Goal: Task Accomplishment & Management: Complete application form

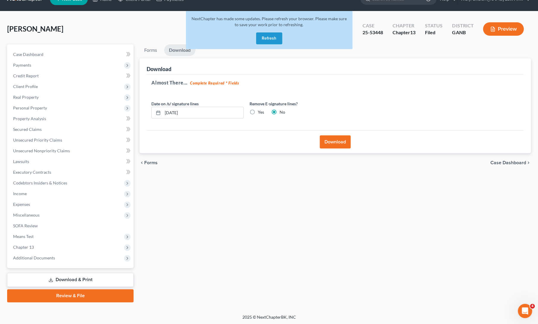
scroll to position [13, 0]
click at [271, 41] on button "Refresh" at bounding box center [269, 38] width 26 height 12
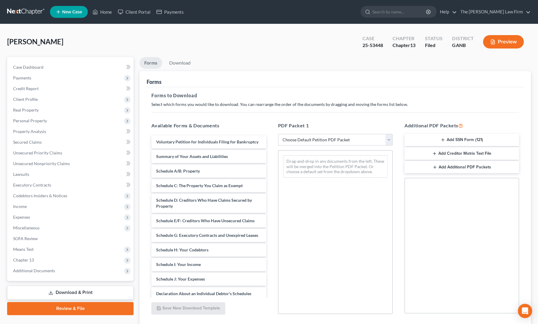
click at [67, 10] on span "New Case" at bounding box center [72, 12] width 20 height 4
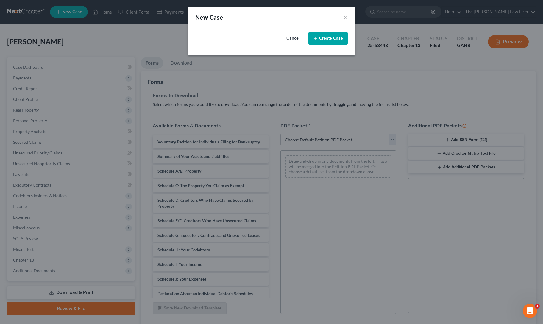
select select "19"
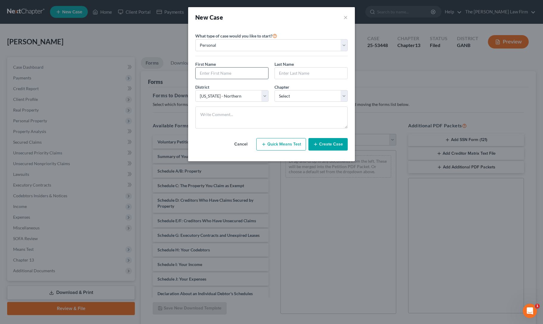
click at [212, 73] on input "text" at bounding box center [232, 73] width 73 height 11
type input "Jeisbel"
type input "Pazos"
click at [302, 96] on select "Select 7 11 12 13" at bounding box center [310, 96] width 73 height 12
select select "0"
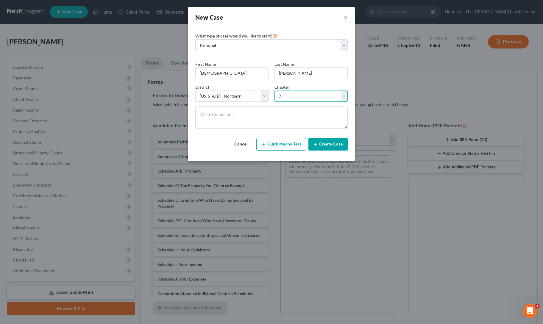
click at [274, 90] on select "Select 7 11 12 13" at bounding box center [310, 96] width 73 height 12
click at [314, 144] on button "Create Case" at bounding box center [327, 144] width 39 height 13
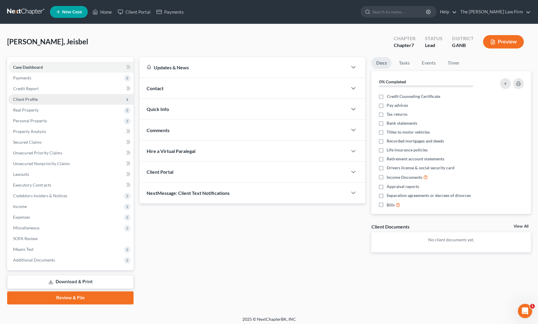
click at [43, 99] on span "Client Profile" at bounding box center [70, 99] width 125 height 11
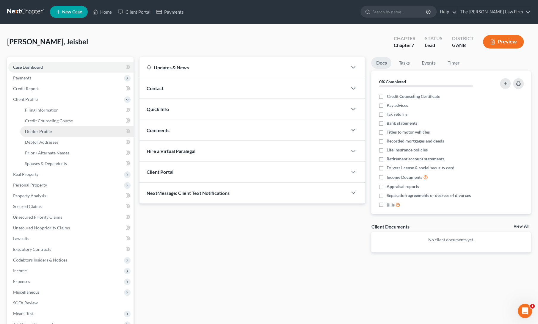
click at [45, 132] on span "Debtor Profile" at bounding box center [38, 131] width 27 height 5
select select "0"
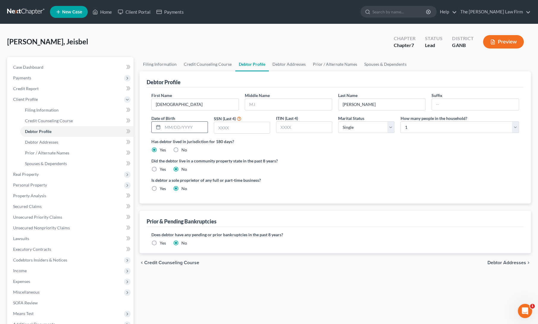
click at [184, 127] on input "text" at bounding box center [185, 127] width 45 height 11
type input "7/3/1975"
click at [230, 124] on input "text" at bounding box center [242, 127] width 56 height 11
type input "7257"
click at [357, 147] on div "Has debtor lived in jurisdiction for 180 days? Yes No Debtor must reside in jur…" at bounding box center [336, 145] width 368 height 15
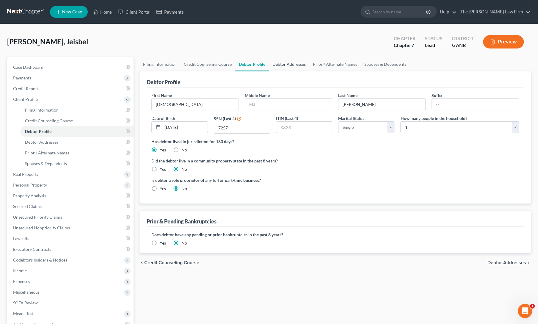
click at [287, 63] on link "Debtor Addresses" at bounding box center [289, 64] width 40 height 14
select select "0"
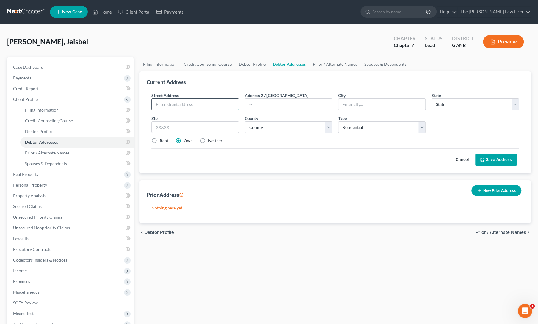
click at [187, 100] on input "text" at bounding box center [195, 104] width 87 height 11
type input "31 Burnt Trail Dr"
click at [168, 127] on input "text" at bounding box center [196, 127] width 88 height 12
type input "30534"
click at [208, 139] on label "Neither" at bounding box center [215, 141] width 14 height 6
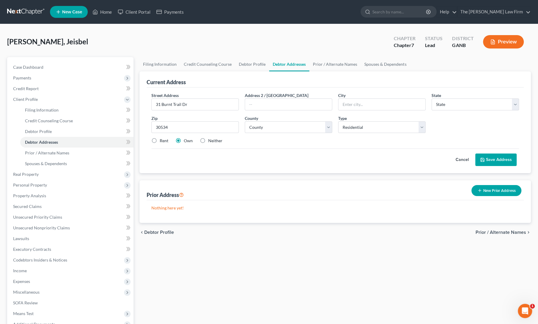
click at [211, 139] on input "Neither" at bounding box center [213, 140] width 4 height 4
radio input "true"
type input "Dawsonville"
select select "10"
click at [260, 128] on select "County Appling County Atkinson County Bacon County Baker County Baldwin County …" at bounding box center [289, 127] width 88 height 12
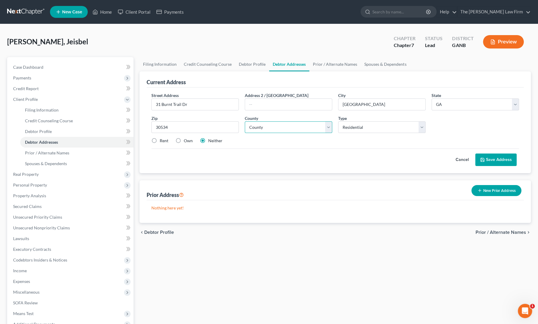
select select "92"
click at [245, 121] on select "County Appling County Atkinson County Bacon County Baker County Baldwin County …" at bounding box center [289, 127] width 88 height 12
click at [493, 160] on button "Save Address" at bounding box center [496, 160] width 41 height 13
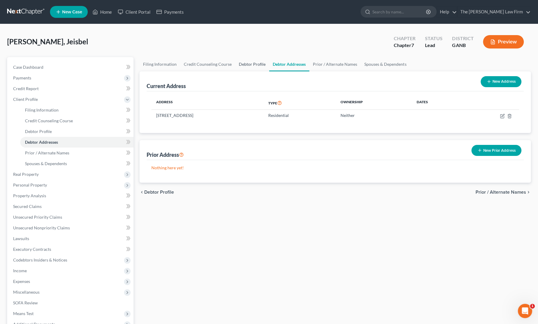
click at [245, 63] on link "Debtor Profile" at bounding box center [252, 64] width 34 height 14
select select "0"
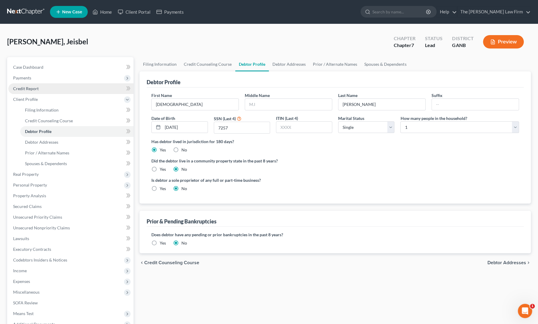
click at [35, 88] on span "Credit Report" at bounding box center [26, 88] width 26 height 5
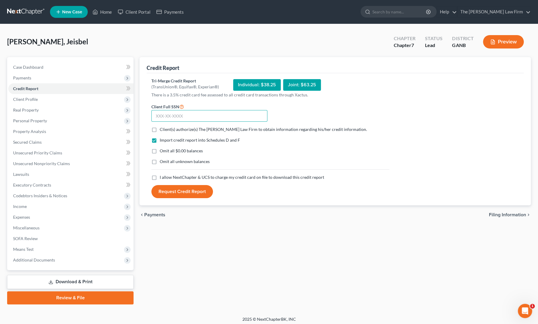
click at [205, 113] on input "text" at bounding box center [210, 116] width 116 height 12
type input "591-01-7257"
click at [160, 132] on label "Client(s) authorize(s) The Proctor Law Firm to obtain information regarding his…" at bounding box center [263, 129] width 207 height 6
click at [162, 130] on input "Client(s) authorize(s) The Proctor Law Firm to obtain information regarding his…" at bounding box center [164, 128] width 4 height 4
checkbox input "true"
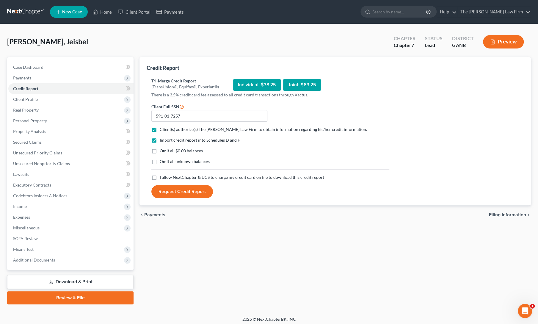
click at [160, 176] on label "I allow NextChapter & UCS to charge my credit card on file to download this cre…" at bounding box center [242, 177] width 165 height 6
click at [162, 176] on input "I allow NextChapter & UCS to charge my credit card on file to download this cre…" at bounding box center [164, 176] width 4 height 4
checkbox input "true"
click at [162, 190] on button "Request Credit Report" at bounding box center [183, 191] width 62 height 13
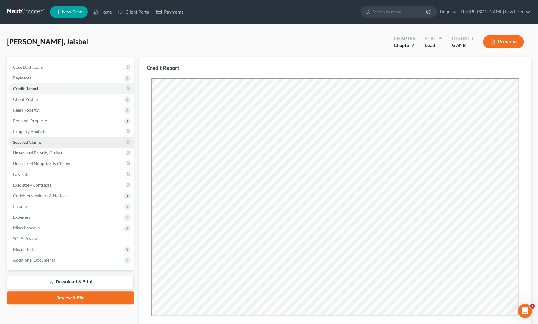
click at [36, 141] on span "Secured Claims" at bounding box center [27, 142] width 29 height 5
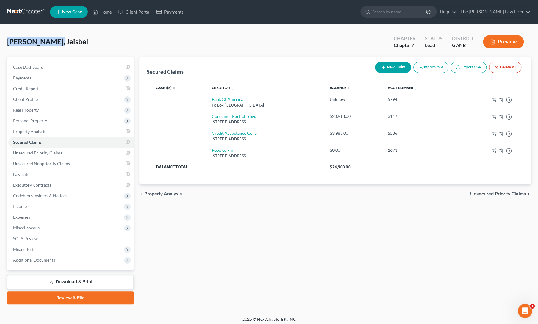
drag, startPoint x: 52, startPoint y: 43, endPoint x: 7, endPoint y: 43, distance: 45.8
click at [7, 43] on div "Pazos, Jeisbel Upgraded Chapter Chapter 7 Status Lead District GANB Preview Pet…" at bounding box center [269, 170] width 538 height 292
copy span "Pazos, Jeisbel"
click at [58, 153] on span "Unsecured Priority Claims" at bounding box center [37, 152] width 49 height 5
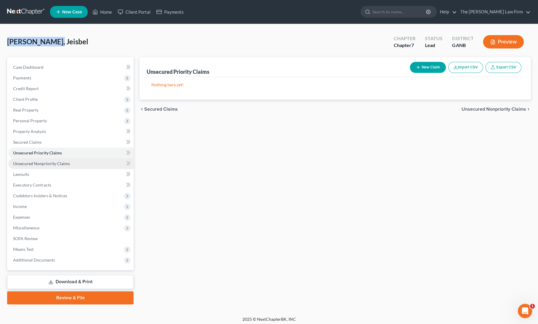
click at [55, 166] on link "Unsecured Nonpriority Claims" at bounding box center [70, 163] width 125 height 11
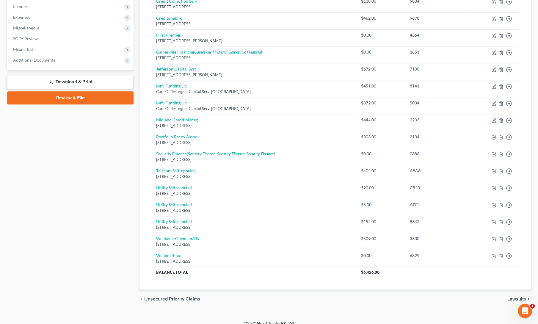
scroll to position [201, 0]
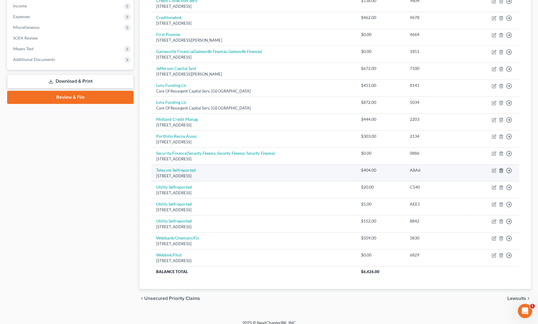
click at [503, 169] on icon "button" at bounding box center [501, 171] width 3 height 4
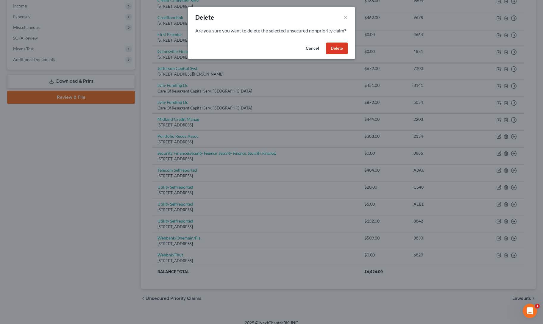
click at [330, 53] on button "Delete" at bounding box center [337, 49] width 22 height 12
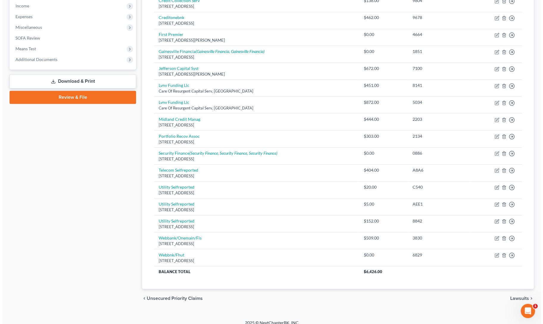
scroll to position [188, 0]
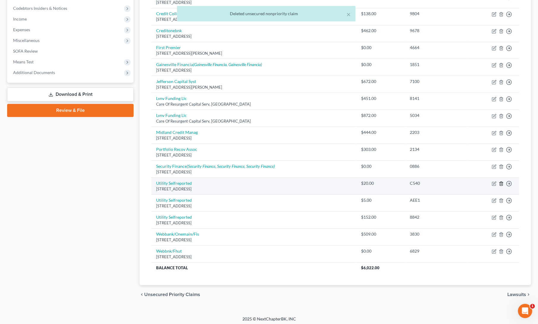
click at [501, 184] on line "button" at bounding box center [501, 184] width 0 height 1
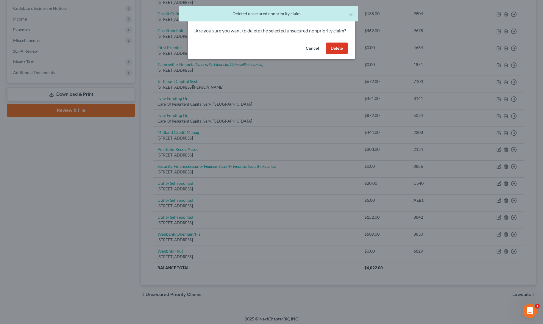
click at [335, 54] on button "Delete" at bounding box center [337, 49] width 22 height 12
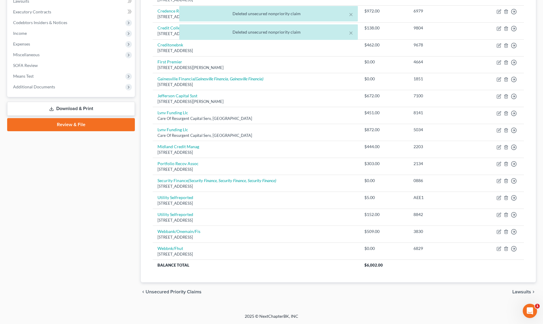
scroll to position [171, 0]
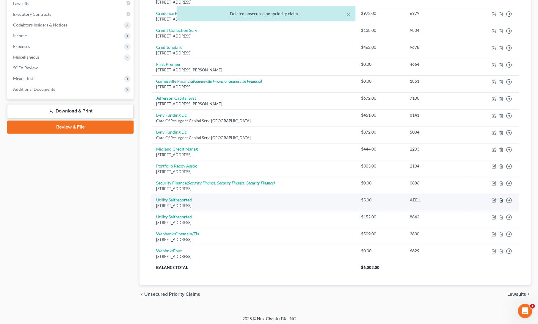
click at [502, 198] on icon "button" at bounding box center [501, 200] width 5 height 5
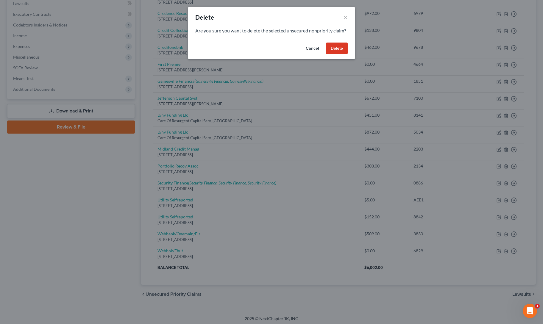
click at [339, 54] on button "Delete" at bounding box center [337, 49] width 22 height 12
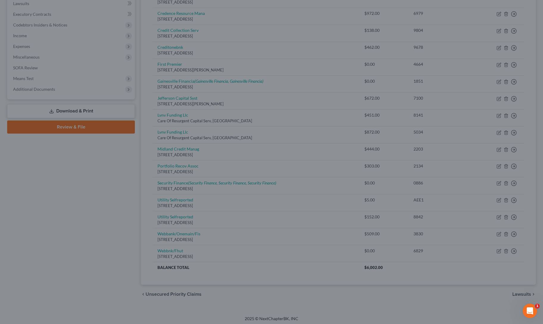
scroll to position [154, 0]
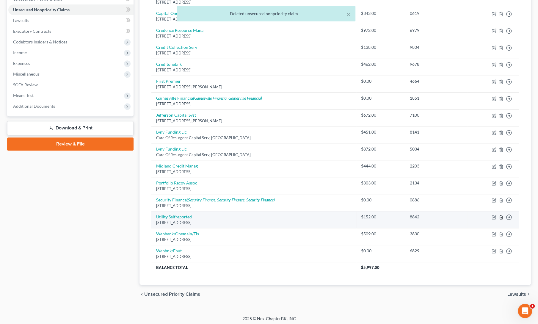
click at [500, 215] on icon "button" at bounding box center [501, 217] width 3 height 4
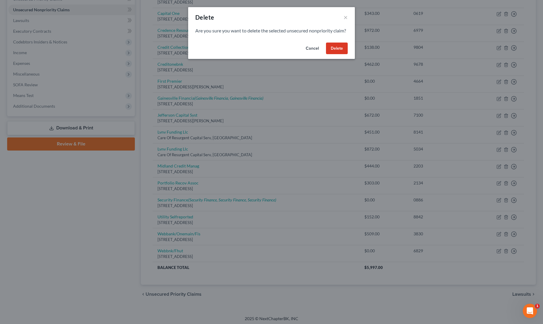
click at [344, 54] on button "Delete" at bounding box center [337, 49] width 22 height 12
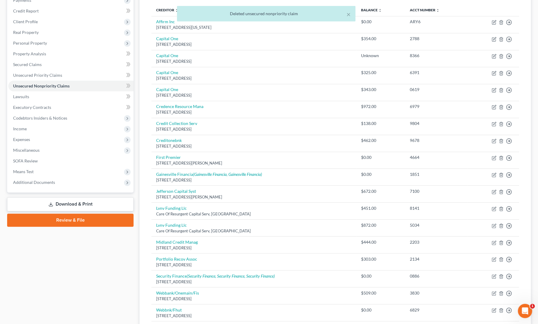
scroll to position [80, 0]
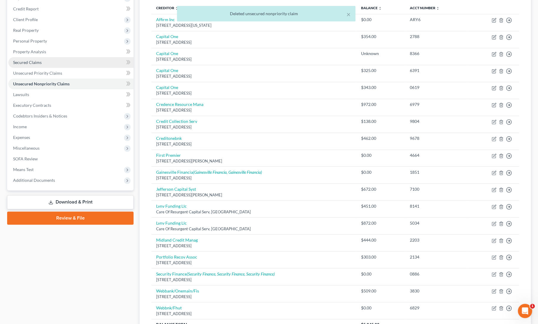
click at [54, 63] on link "Secured Claims" at bounding box center [70, 62] width 125 height 11
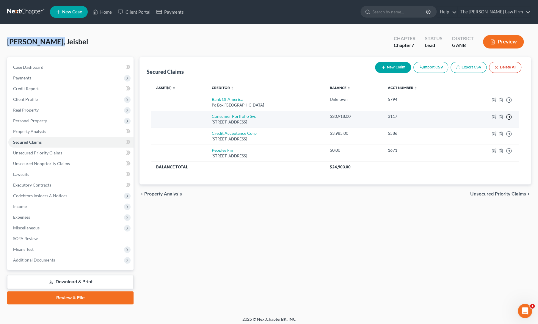
click at [508, 117] on icon "button" at bounding box center [509, 117] width 6 height 6
click at [473, 132] on link "Move to F" at bounding box center [482, 131] width 50 height 10
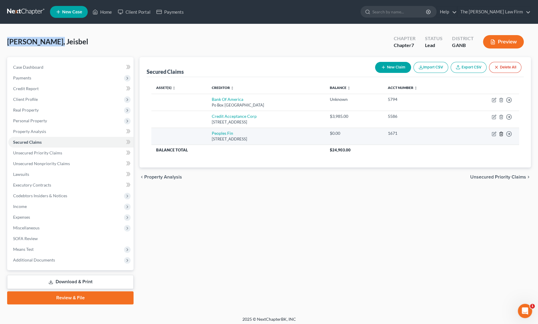
click at [501, 133] on icon "button" at bounding box center [501, 134] width 5 height 5
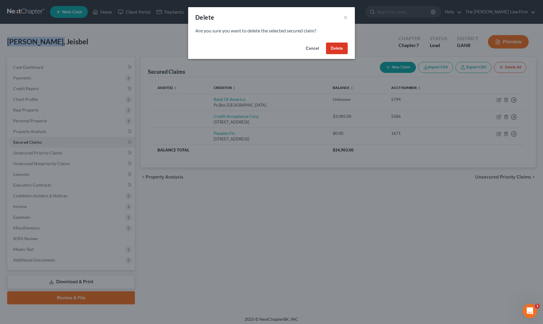
click at [339, 50] on button "Delete" at bounding box center [337, 49] width 22 height 12
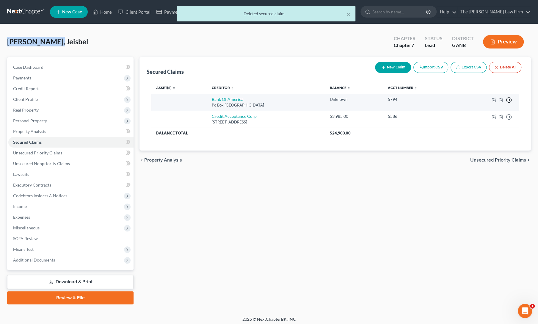
click at [507, 99] on icon "button" at bounding box center [509, 100] width 6 height 6
click at [474, 113] on link "Move to F" at bounding box center [482, 115] width 50 height 10
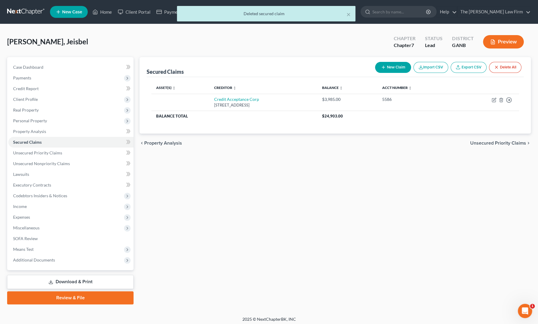
click at [310, 190] on div "Secured Claims New Claim Import CSV Export CSV Delete All Asset(s) expand_more …" at bounding box center [336, 180] width 398 height 247
